Goal: Task Accomplishment & Management: Use online tool/utility

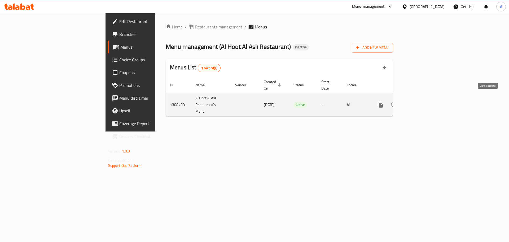
click at [425, 98] on link "enhanced table" at bounding box center [418, 104] width 13 height 13
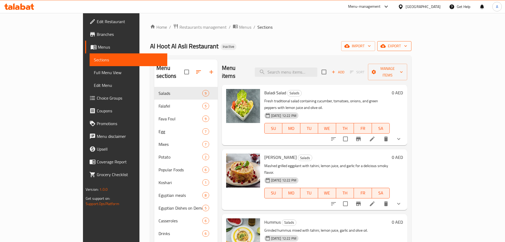
click at [412, 41] on button "export" at bounding box center [394, 46] width 34 height 10
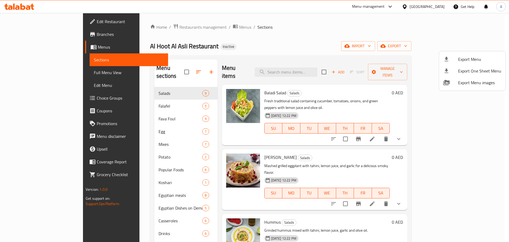
click at [478, 44] on div at bounding box center [254, 121] width 509 height 242
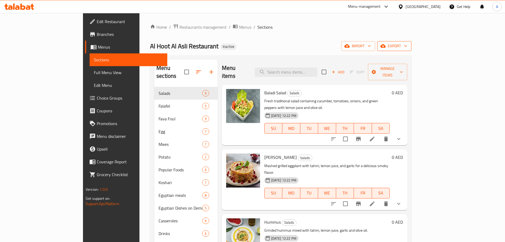
click at [412, 50] on button "export" at bounding box center [394, 46] width 34 height 10
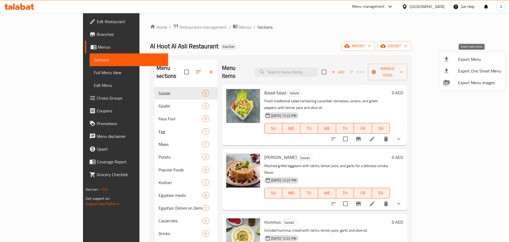
click at [471, 57] on span "Export Menu" at bounding box center [479, 59] width 43 height 6
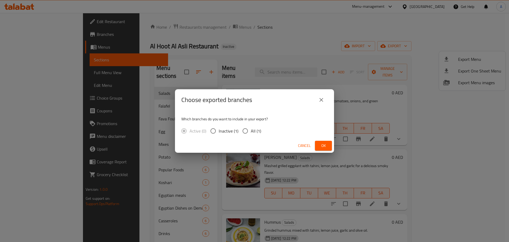
click at [257, 131] on span "All (1)" at bounding box center [256, 131] width 10 height 6
click at [251, 131] on input "All (1)" at bounding box center [245, 130] width 11 height 11
radio input "true"
click at [326, 144] on span "Ok" at bounding box center [323, 145] width 8 height 7
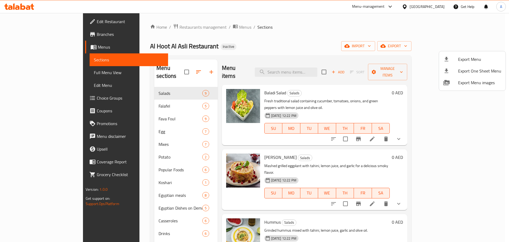
click at [139, 97] on div at bounding box center [254, 121] width 509 height 242
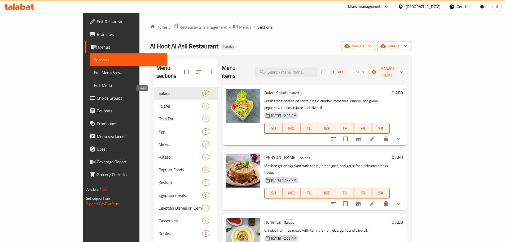
click at [159, 103] on span "Falafel" at bounding box center [181, 106] width 44 height 6
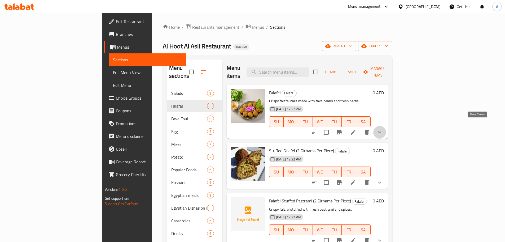
click at [383, 129] on icon "show more" at bounding box center [380, 132] width 6 height 6
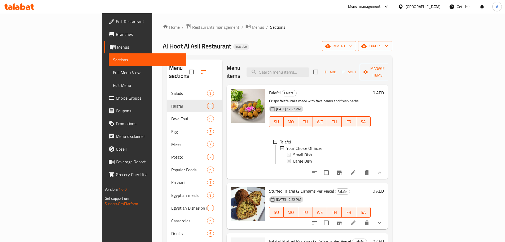
click at [384, 89] on h6 "0 AED" at bounding box center [378, 92] width 11 height 7
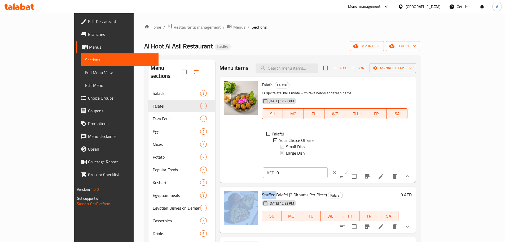
click at [360, 167] on div "AED 0 ​" at bounding box center [311, 173] width 97 height 12
click at [360, 167] on div "AED 0 ​" at bounding box center [311, 173] width 98 height 12
click at [337, 170] on icon "clear" at bounding box center [334, 172] width 5 height 5
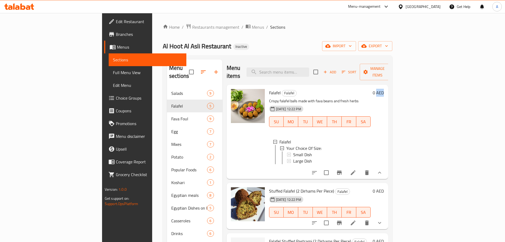
drag, startPoint x: 475, startPoint y: 85, endPoint x: 483, endPoint y: 85, distance: 7.7
click at [386, 87] on div "Falafel Falafel Crispy falafel balls made with fava beans and fresh herbs 29-08…" at bounding box center [326, 132] width 119 height 90
copy h6 "AED"
click at [302, 51] on div "Al Hoot Al Asli Restaurant Inactive import export" at bounding box center [278, 46] width 230 height 10
click at [309, 67] on input "search" at bounding box center [278, 71] width 63 height 9
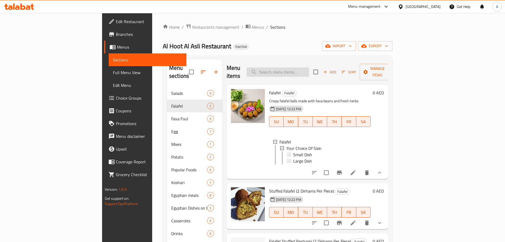
paste input "Fava Foul With Hummus-Qodsia"
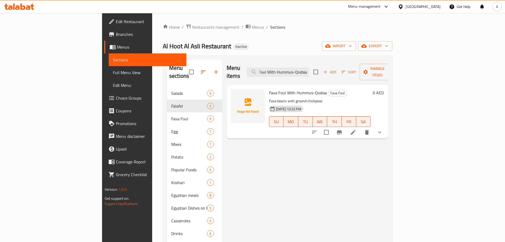
type input "Fava Foul With Hummus-Qodsia"
click at [109, 72] on link "Full Menu View" at bounding box center [148, 72] width 78 height 13
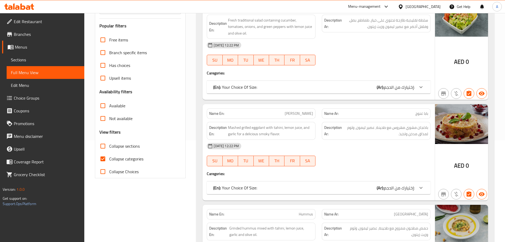
scroll to position [110, 0]
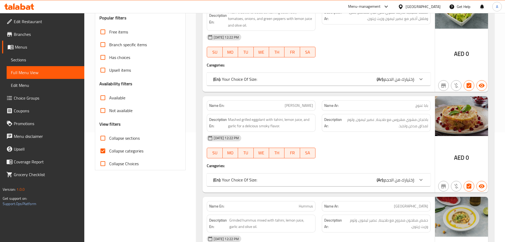
click at [97, 135] on input "Collapse sections" at bounding box center [103, 138] width 13 height 13
checkbox input "true"
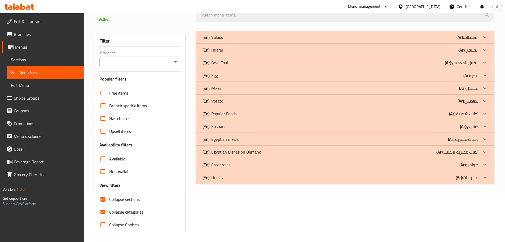
scroll to position [49, 0]
click at [224, 38] on div "(En): Salads (Ar): السلطات" at bounding box center [341, 37] width 276 height 6
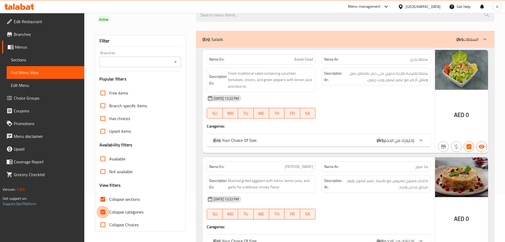
click at [105, 207] on input "Collapse categories" at bounding box center [103, 211] width 13 height 13
checkbox input "false"
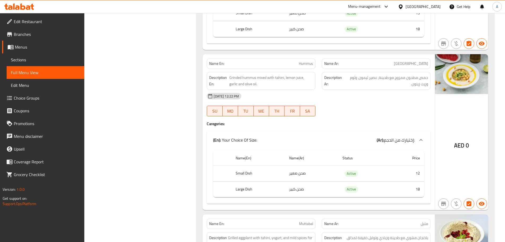
scroll to position [396, 0]
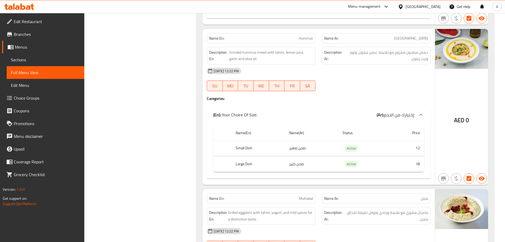
drag, startPoint x: 35, startPoint y: 11, endPoint x: 24, endPoint y: 7, distance: 11.3
click at [35, 11] on div at bounding box center [19, 6] width 38 height 11
click at [24, 7] on icon at bounding box center [22, 6] width 5 height 6
